Goal: Check status

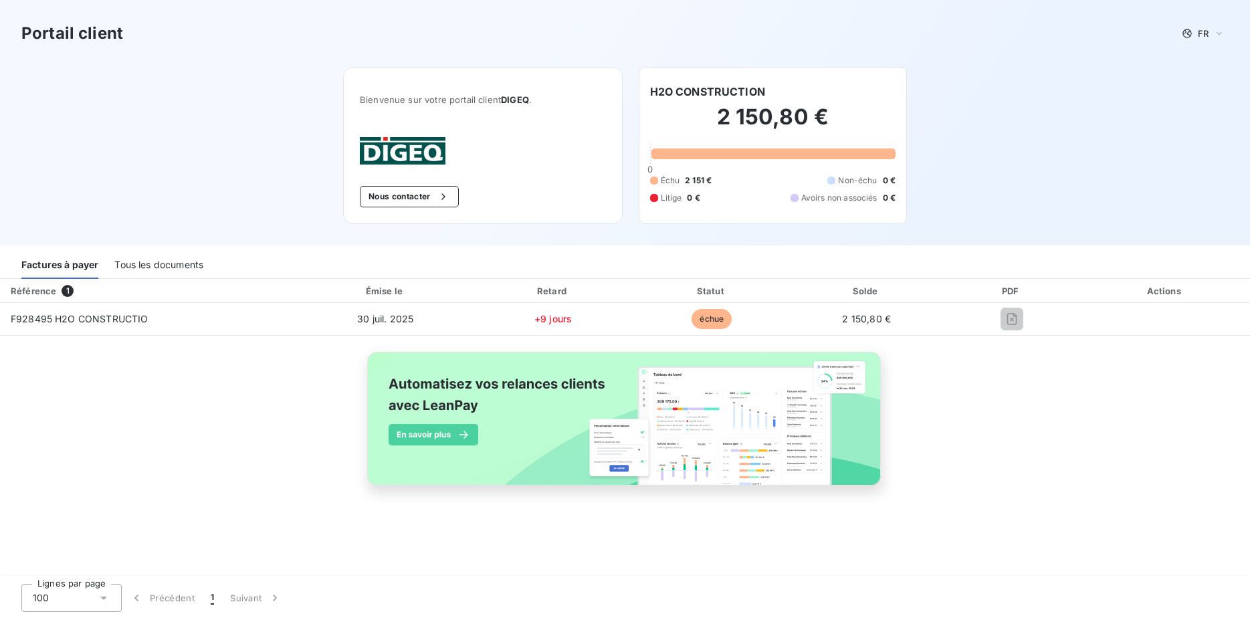
click at [1013, 385] on div "Référence 1 Émise le Retard Statut Solde PDF Actions F928495 H2O CONSTRUCTIO [D…" at bounding box center [625, 397] width 1250 height 237
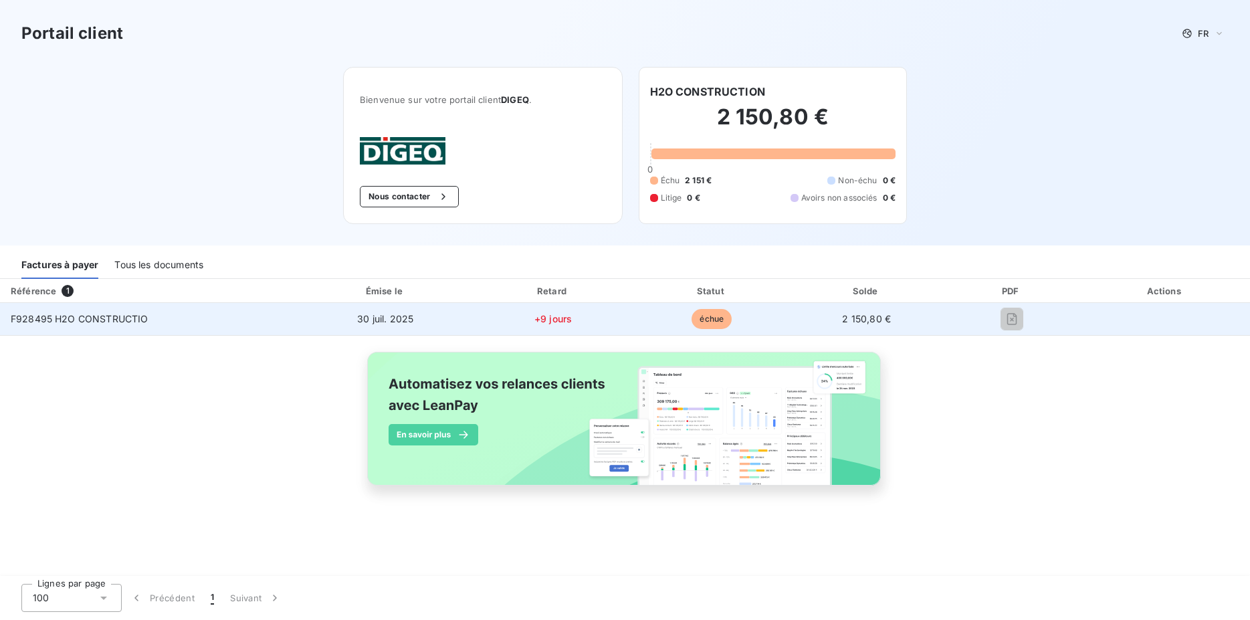
click at [823, 320] on td "2 150,80 €" at bounding box center [866, 319] width 153 height 32
click at [489, 313] on td "+9 jours" at bounding box center [553, 319] width 161 height 32
click at [62, 314] on span "F928495 H2O CONSTRUCTIO" at bounding box center [79, 318] width 137 height 11
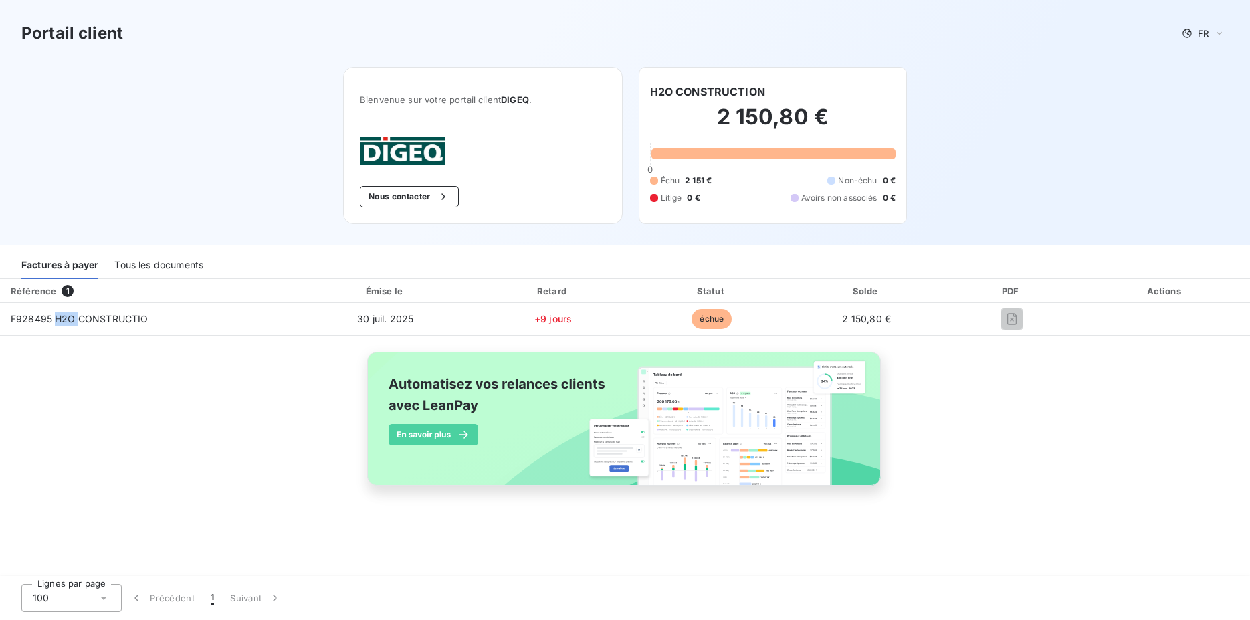
click at [163, 267] on div "Tous les documents" at bounding box center [158, 265] width 89 height 28
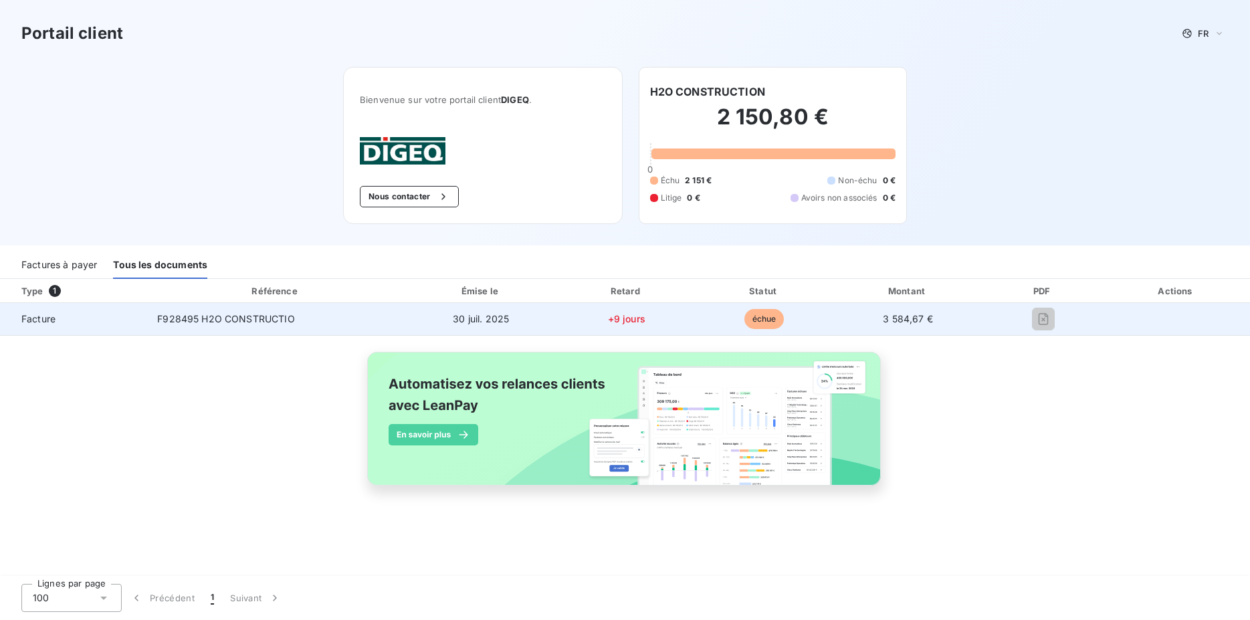
click at [771, 328] on span "échue" at bounding box center [765, 319] width 40 height 20
click at [437, 312] on td "30 juil. 2025" at bounding box center [481, 319] width 152 height 32
click at [223, 324] on span "F928495 H2O CONSTRUCTIO" at bounding box center [225, 318] width 137 height 11
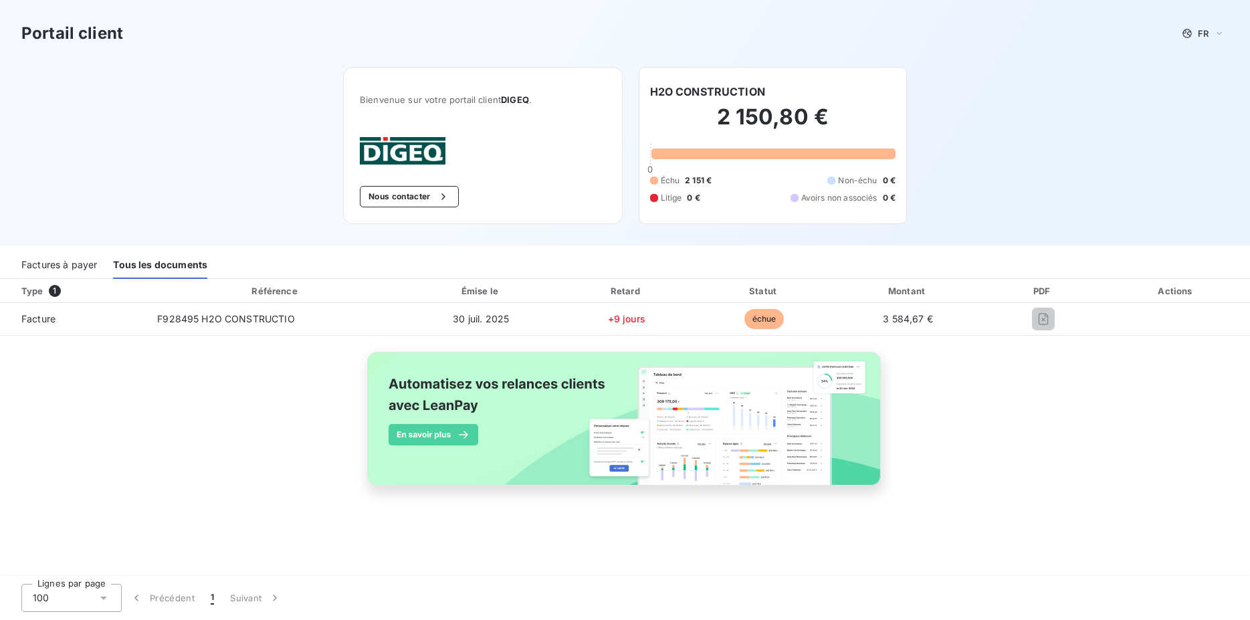
drag, startPoint x: 41, startPoint y: 263, endPoint x: 304, endPoint y: 420, distance: 306.9
click at [41, 262] on div "Factures à payer" at bounding box center [59, 265] width 76 height 28
